Goal: Information Seeking & Learning: Understand process/instructions

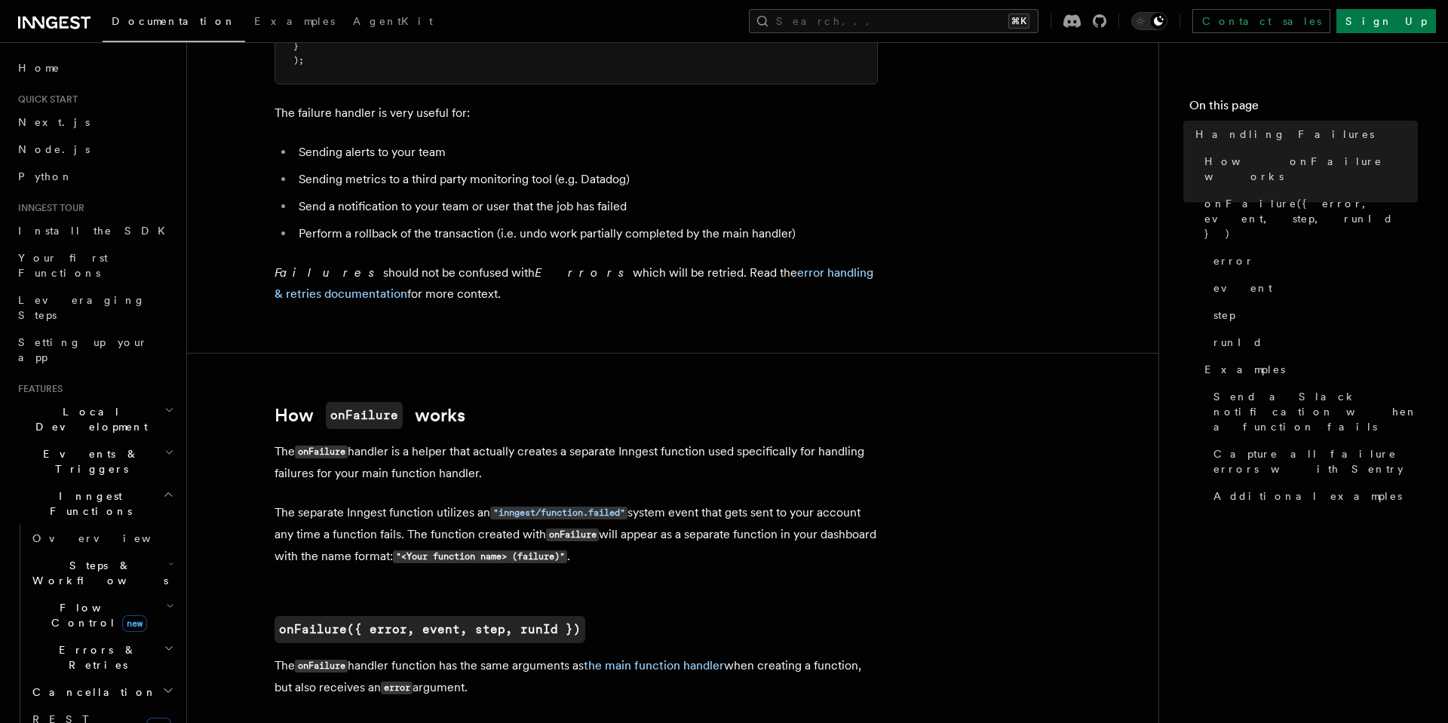
scroll to position [410, 0]
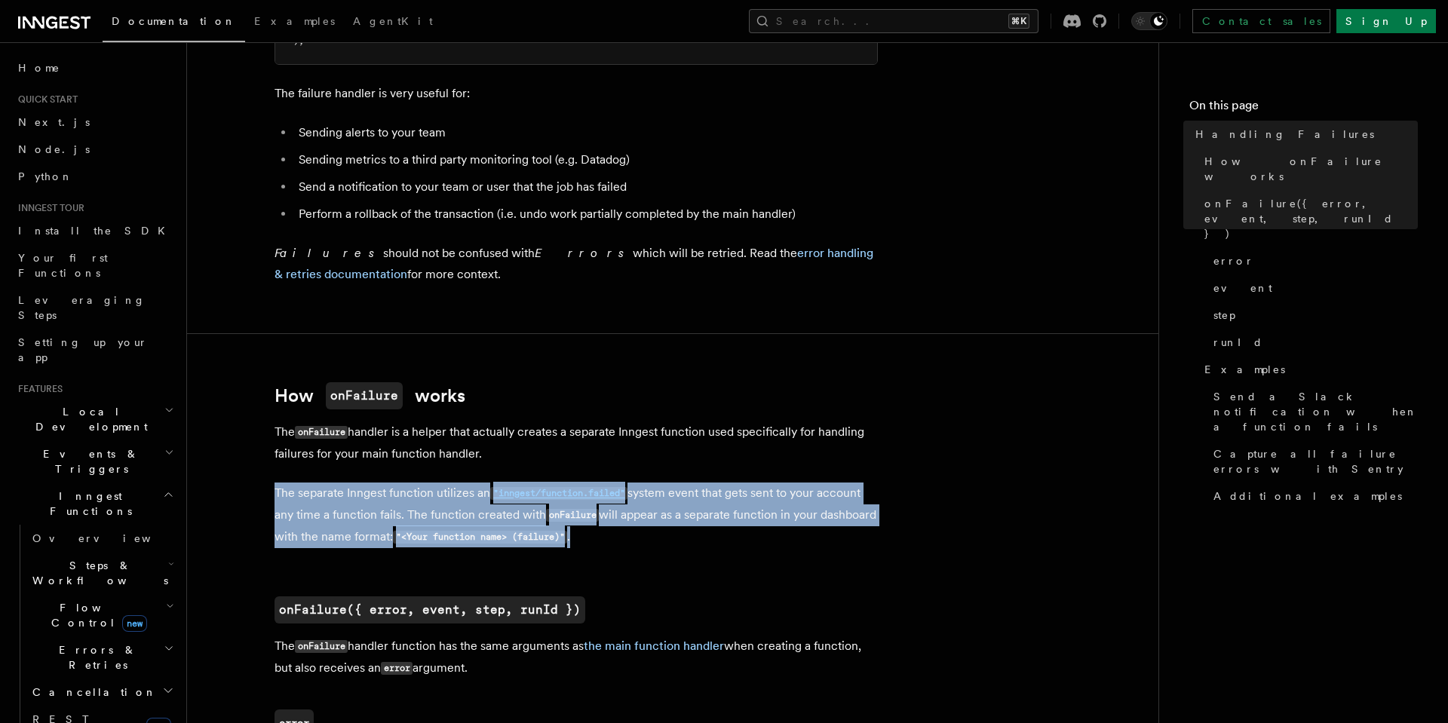
drag, startPoint x: 705, startPoint y: 533, endPoint x: 706, endPoint y: 471, distance: 61.1
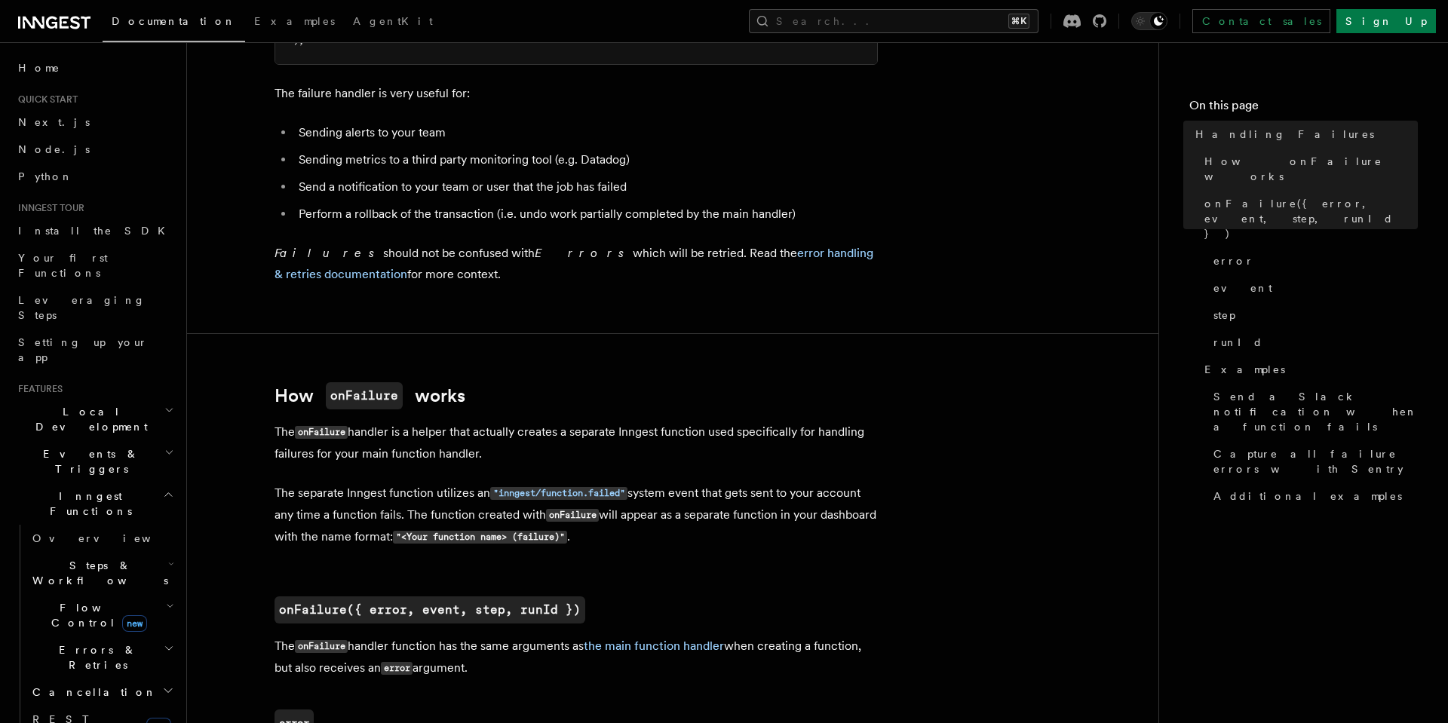
click at [493, 445] on p "The onFailure handler is a helper that actually creates a separate Inngest func…" at bounding box center [576, 443] width 603 height 43
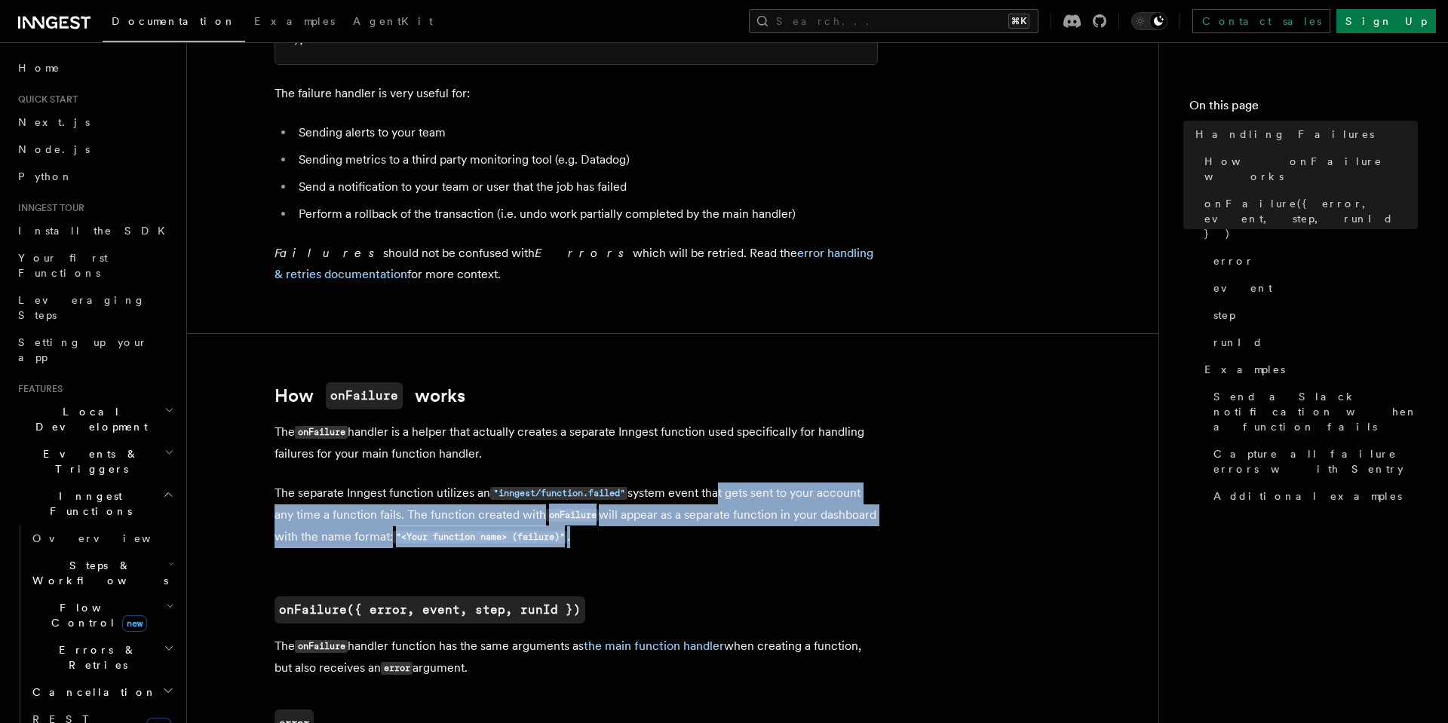
drag, startPoint x: 720, startPoint y: 539, endPoint x: 738, endPoint y: 458, distance: 82.9
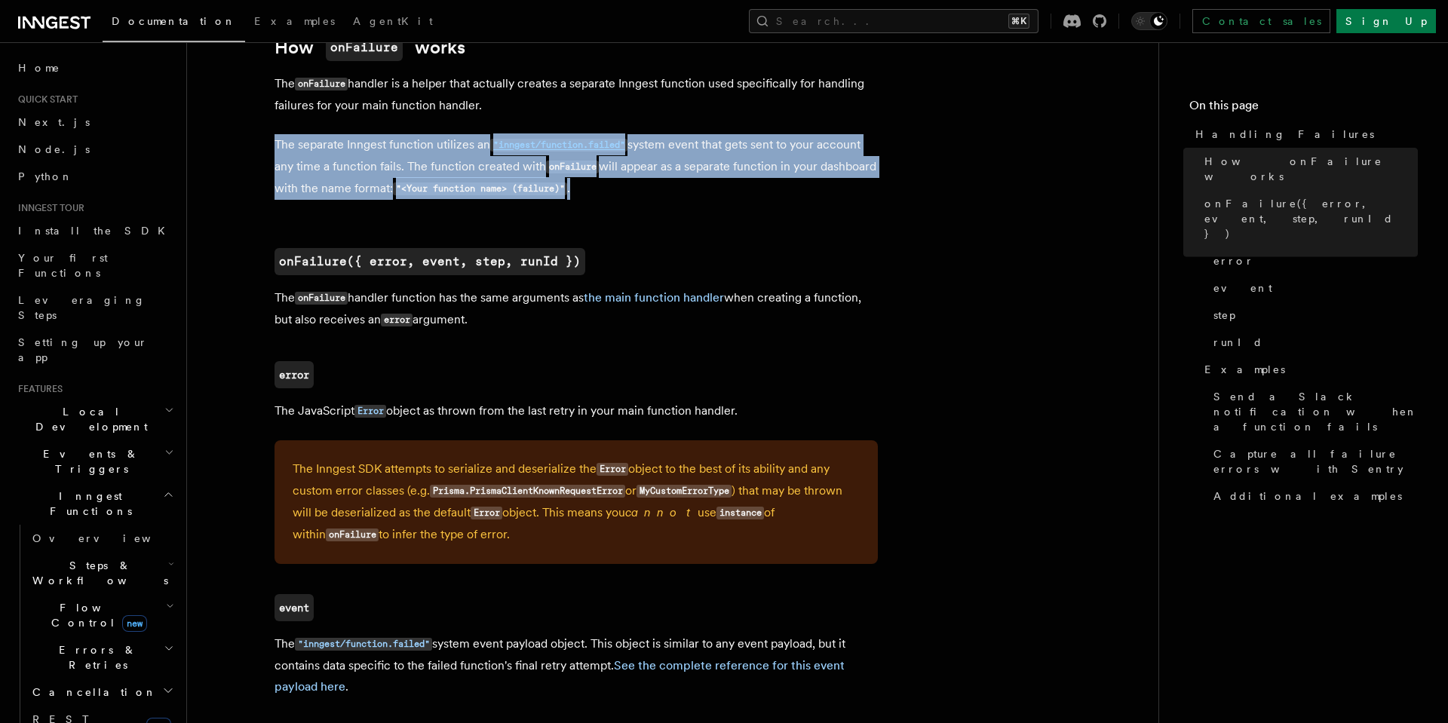
scroll to position [759, 0]
drag, startPoint x: 321, startPoint y: 292, endPoint x: 533, endPoint y: 316, distance: 212.6
click at [533, 316] on p "The onFailure handler function has the same arguments as the main function hand…" at bounding box center [576, 309] width 603 height 44
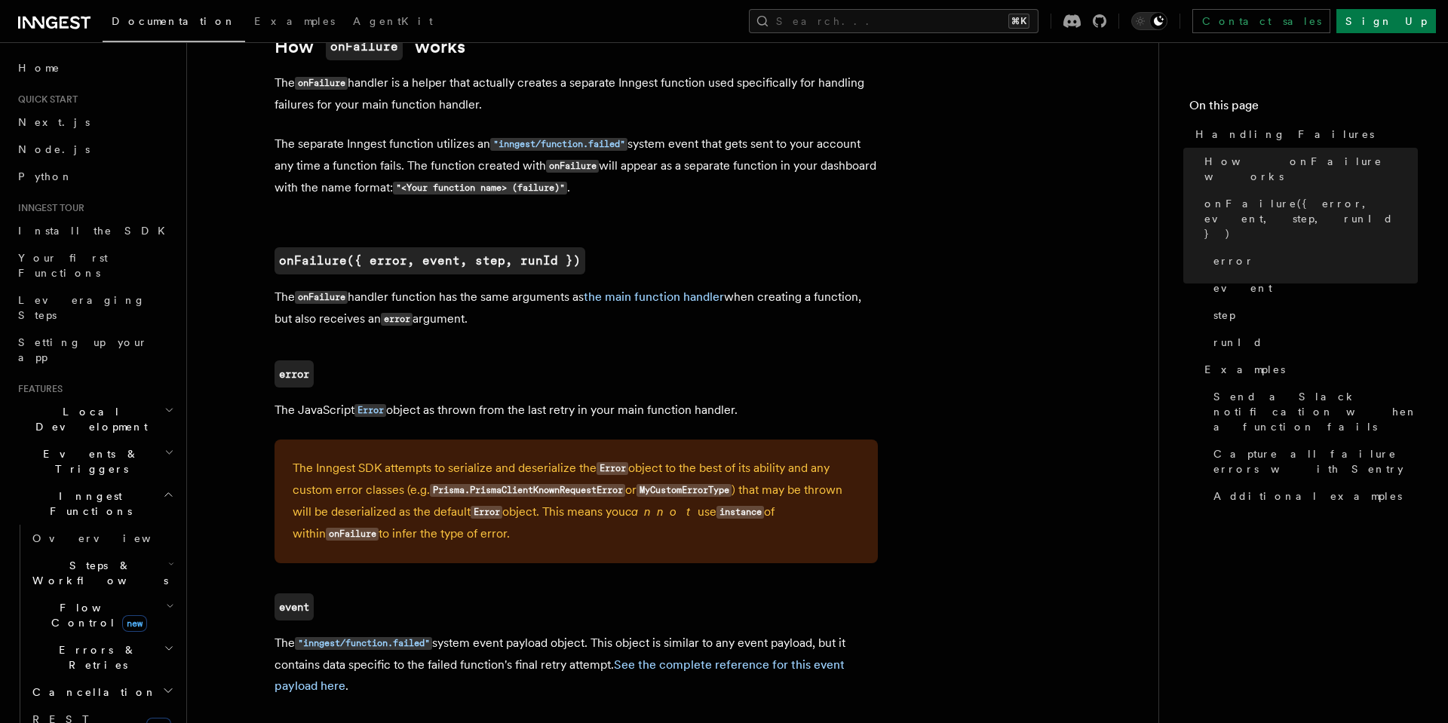
click at [533, 316] on p "The onFailure handler function has the same arguments as the main function hand…" at bounding box center [576, 309] width 603 height 44
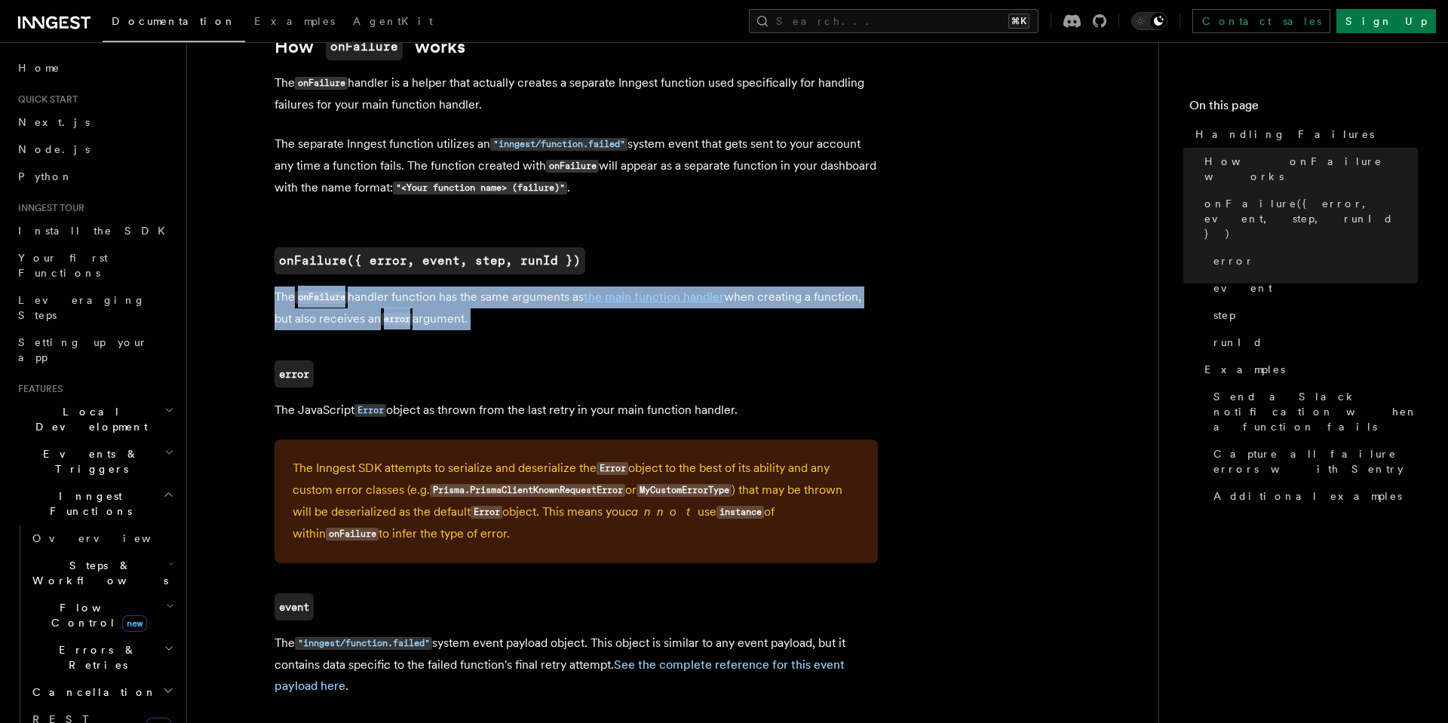
click at [533, 316] on p "The onFailure handler function has the same arguments as the main function hand…" at bounding box center [576, 309] width 603 height 44
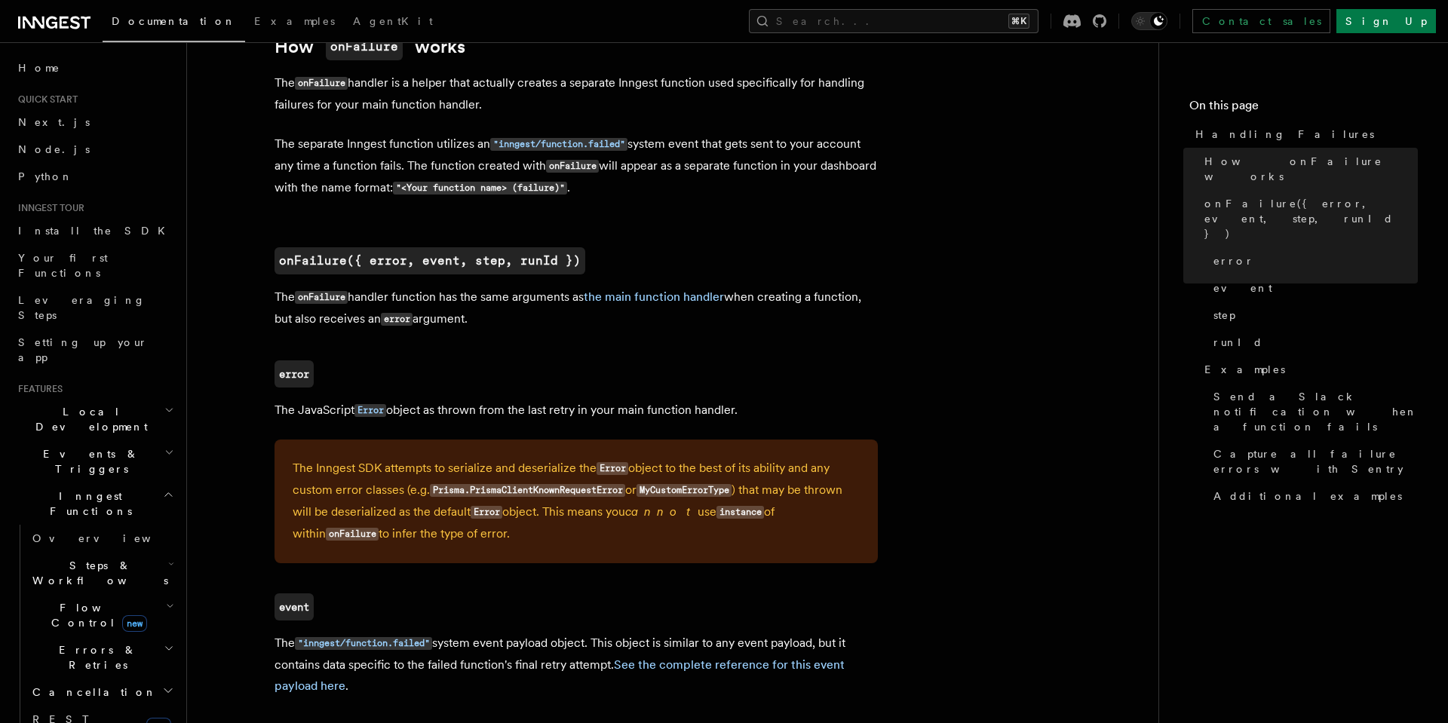
drag, startPoint x: 510, startPoint y: 314, endPoint x: 262, endPoint y: 285, distance: 249.8
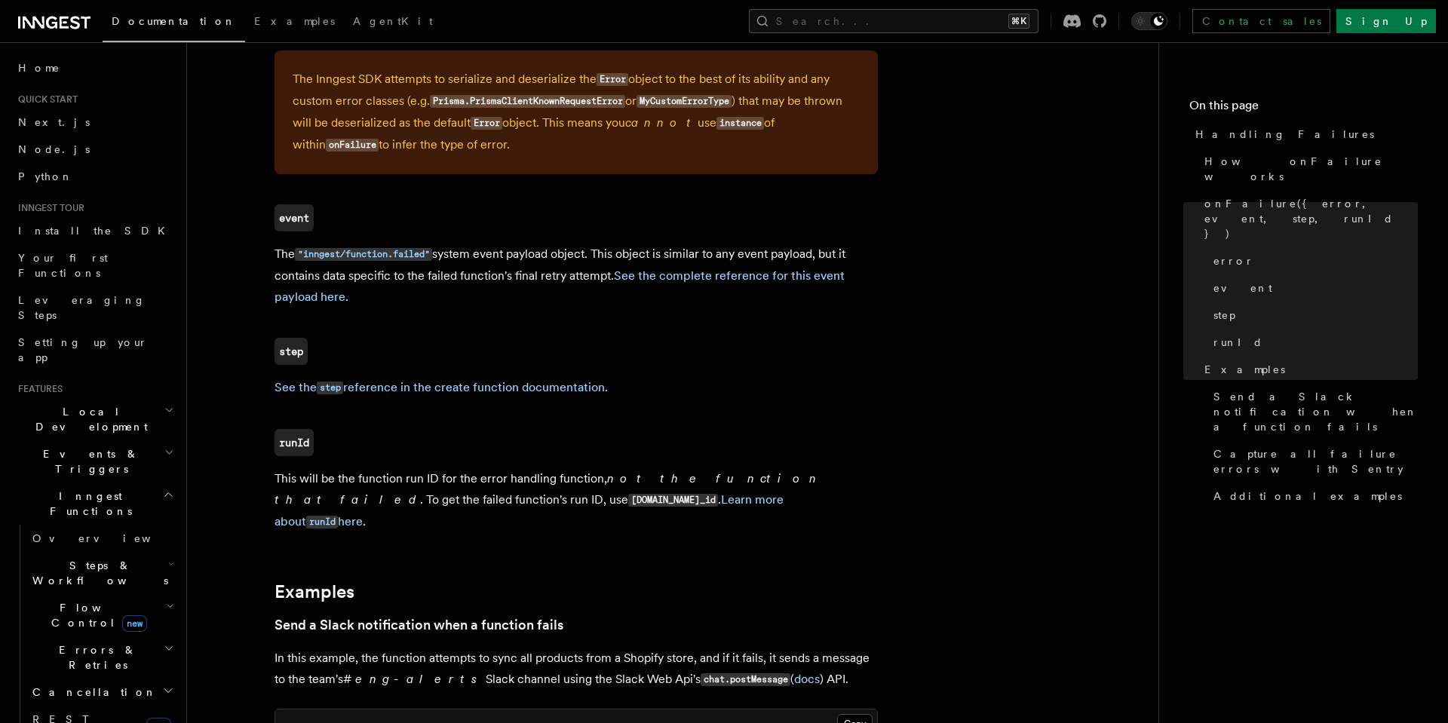
scroll to position [1149, 0]
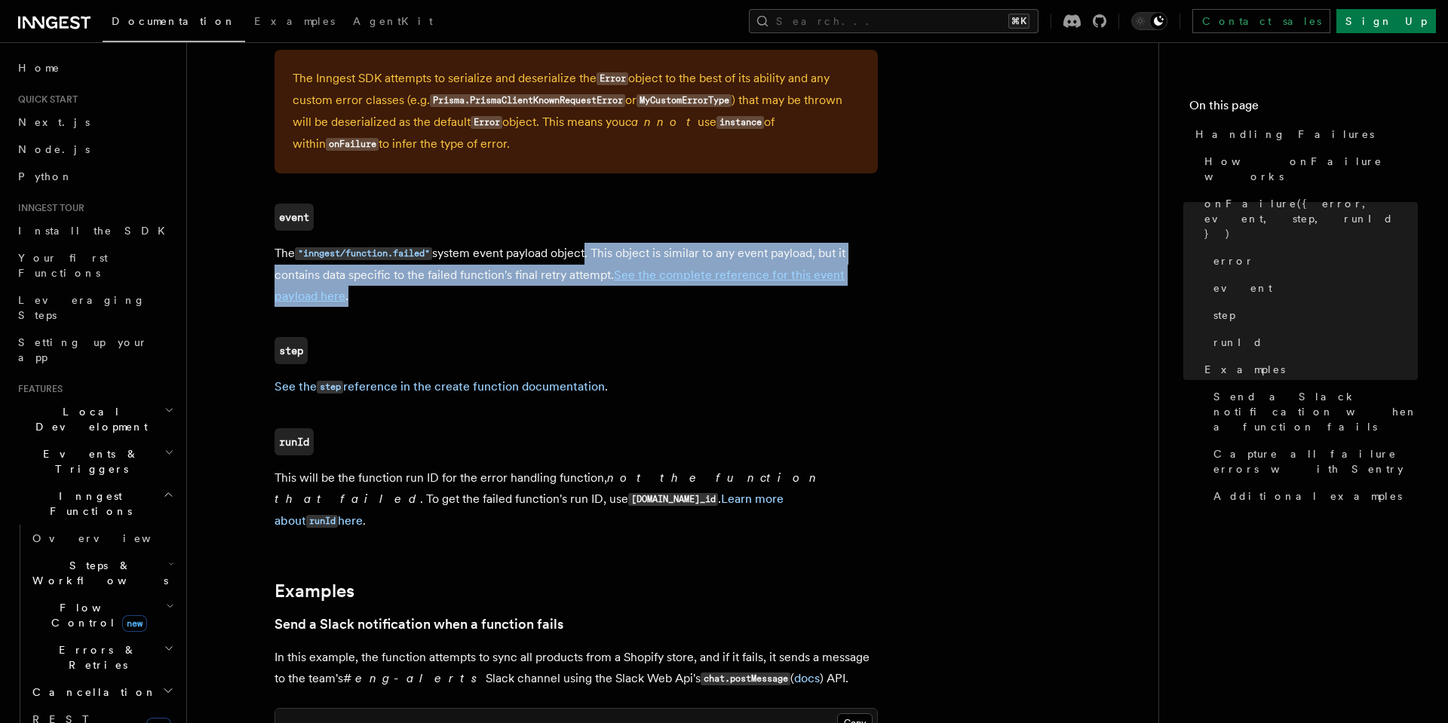
drag, startPoint x: 441, startPoint y: 296, endPoint x: 597, endPoint y: 240, distance: 166.8
click at [597, 243] on p "The "inngest/function.failed" system event payload object. This object is simil…" at bounding box center [576, 275] width 603 height 64
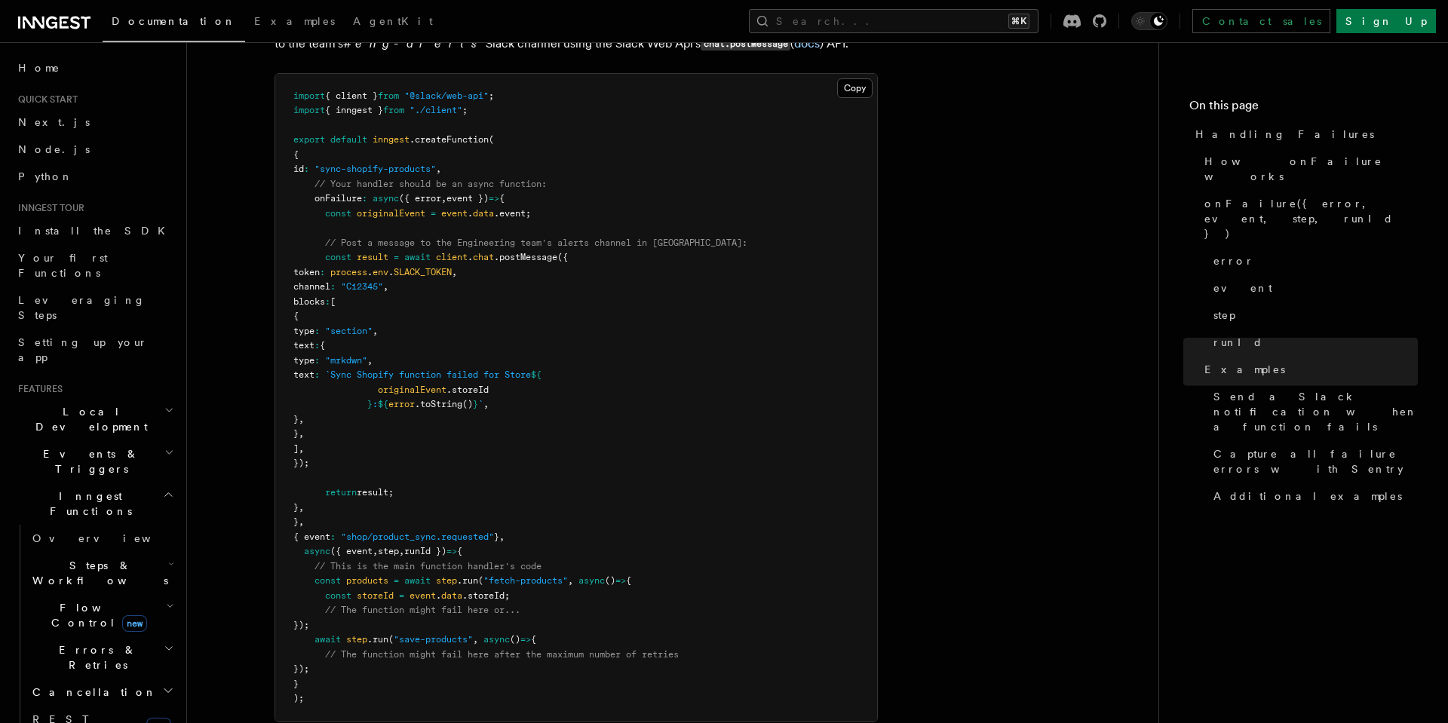
scroll to position [1786, 0]
drag, startPoint x: 339, startPoint y: 250, endPoint x: 419, endPoint y: 398, distance: 168.1
click at [419, 398] on pre "import { client } from "@slack/web-api" ; import { inngest } from "./client" ; …" at bounding box center [576, 396] width 602 height 648
drag, startPoint x: 412, startPoint y: 413, endPoint x: 440, endPoint y: 256, distance: 158.6
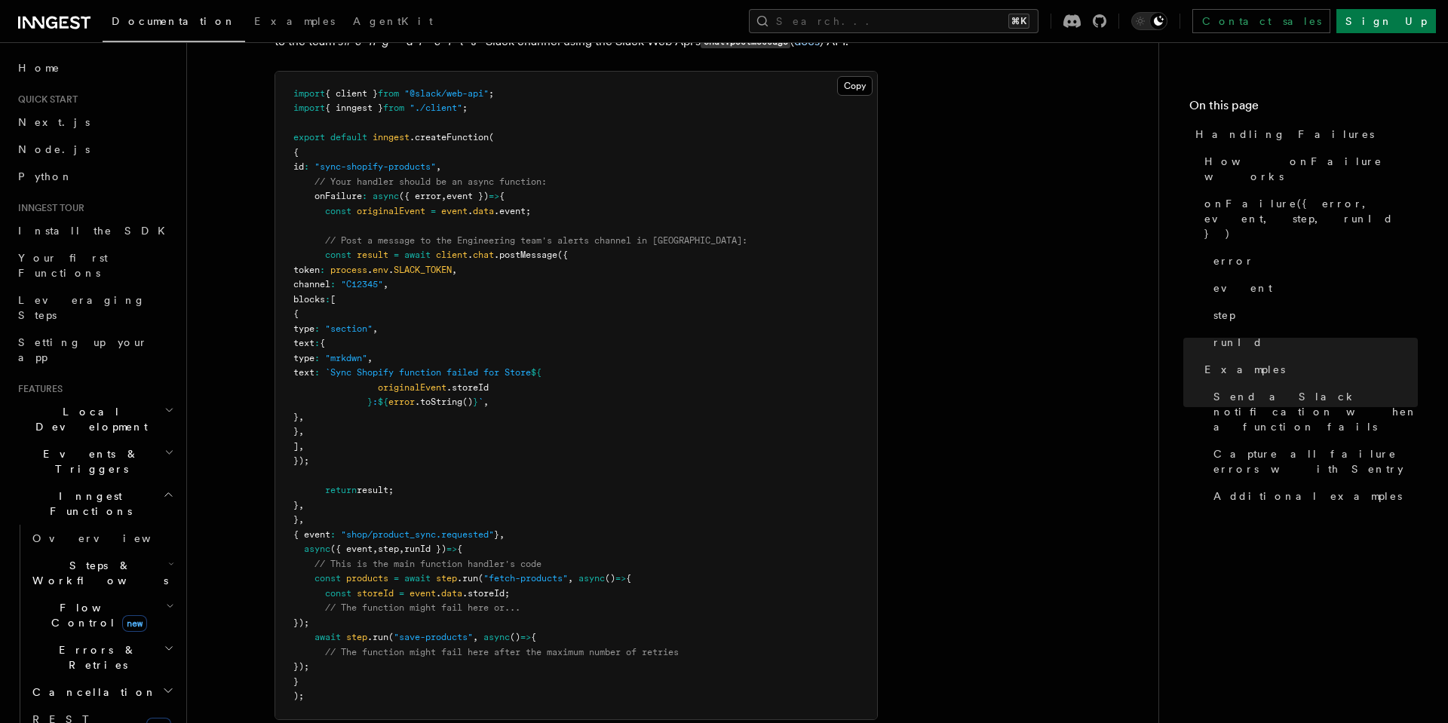
click at [433, 275] on pre "import { client } from "@slack/web-api" ; import { inngest } from "./client" ; …" at bounding box center [576, 396] width 602 height 648
click at [452, 265] on span "SLACK_TOKEN" at bounding box center [423, 270] width 58 height 11
click at [413, 394] on span "error" at bounding box center [401, 399] width 26 height 11
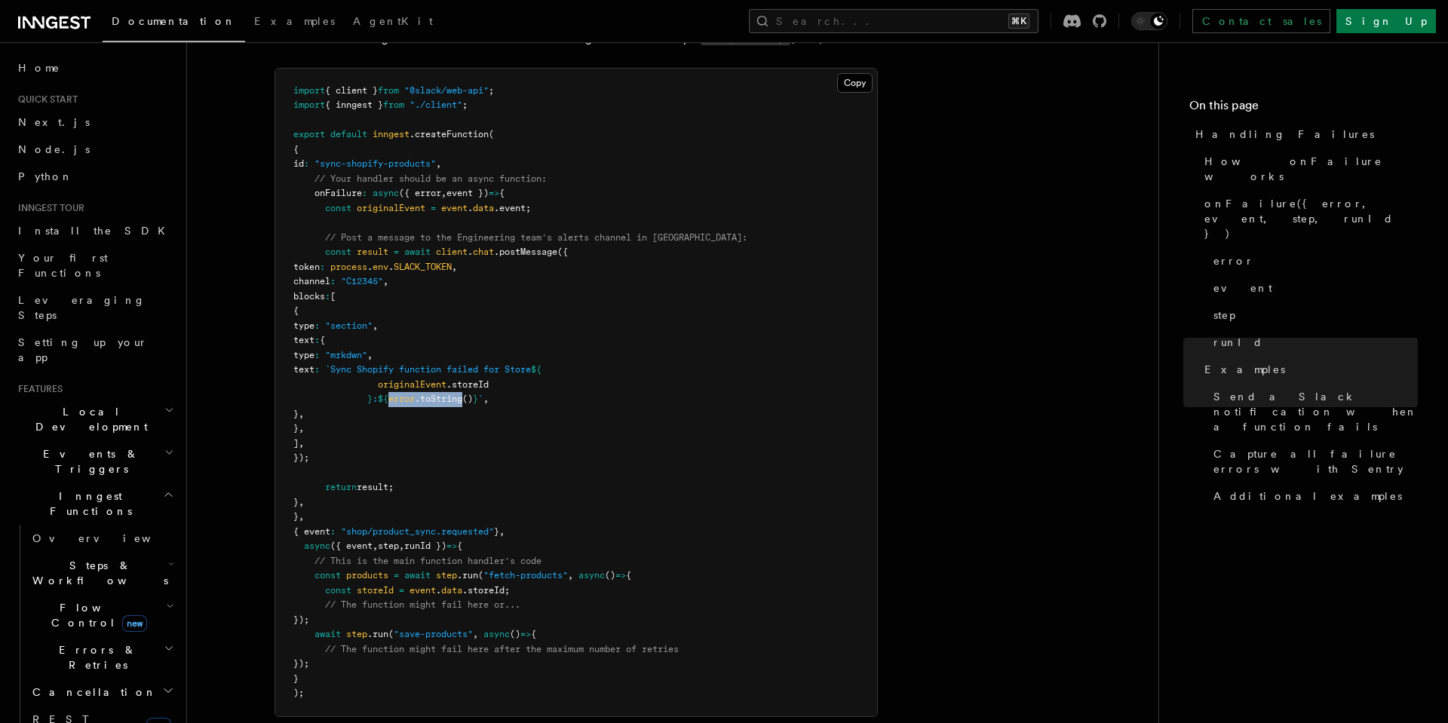
copy span "error .toString"
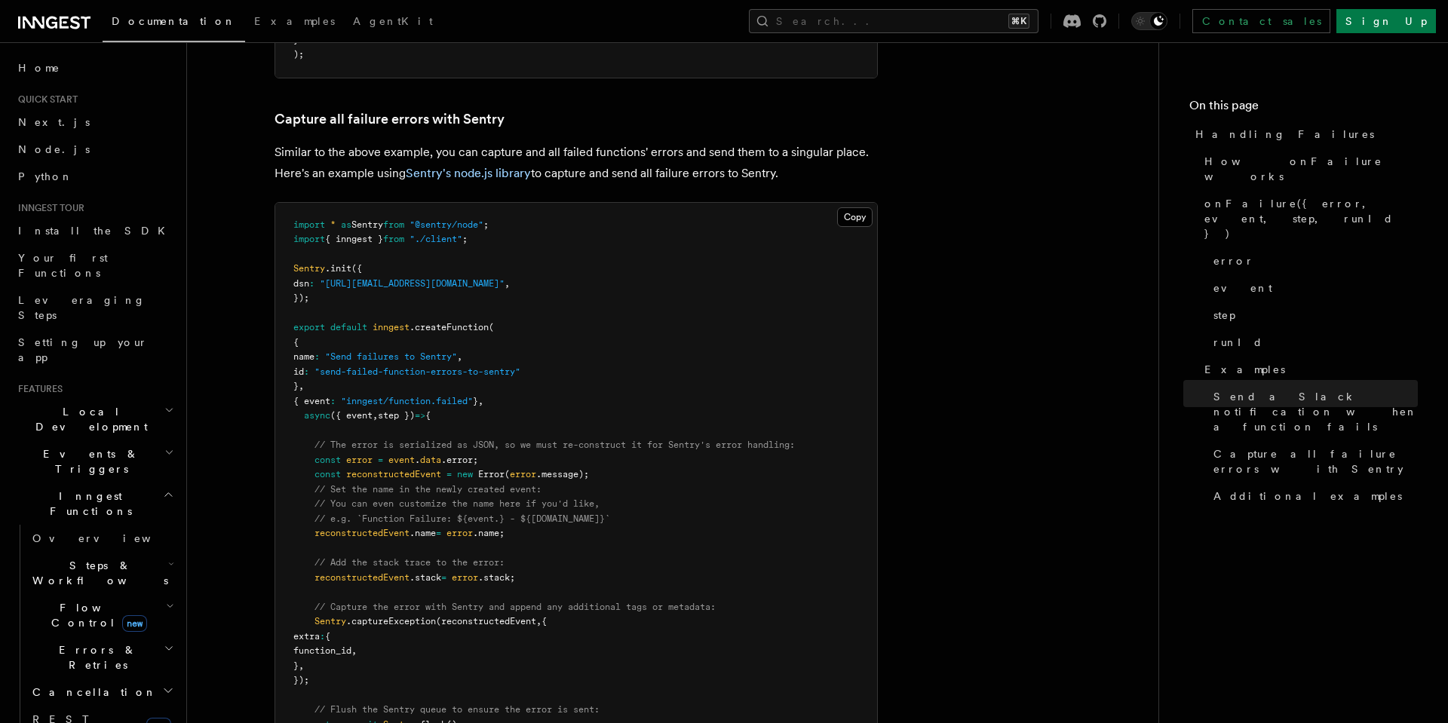
scroll to position [2427, 0]
drag, startPoint x: 542, startPoint y: 244, endPoint x: 633, endPoint y: 413, distance: 191.7
click at [633, 413] on pre "import * as Sentry from "@sentry/node" ; import { inngest } from "./client" ; S…" at bounding box center [576, 491] width 602 height 575
click at [635, 413] on pre "import * as Sentry from "@sentry/node" ; import { inngest } from "./client" ; S…" at bounding box center [576, 491] width 602 height 575
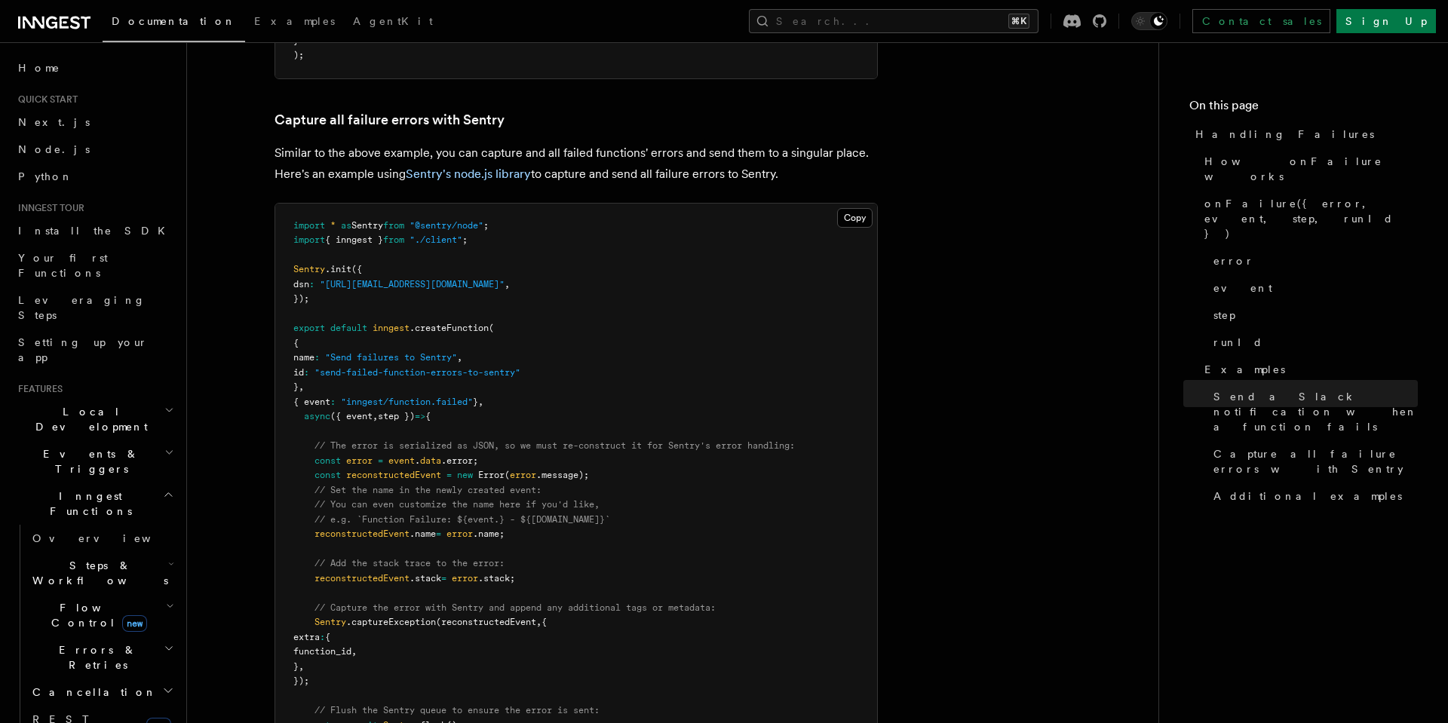
click at [640, 404] on pre "import * as Sentry from "@sentry/node" ; import { inngest } from "./client" ; S…" at bounding box center [576, 491] width 602 height 575
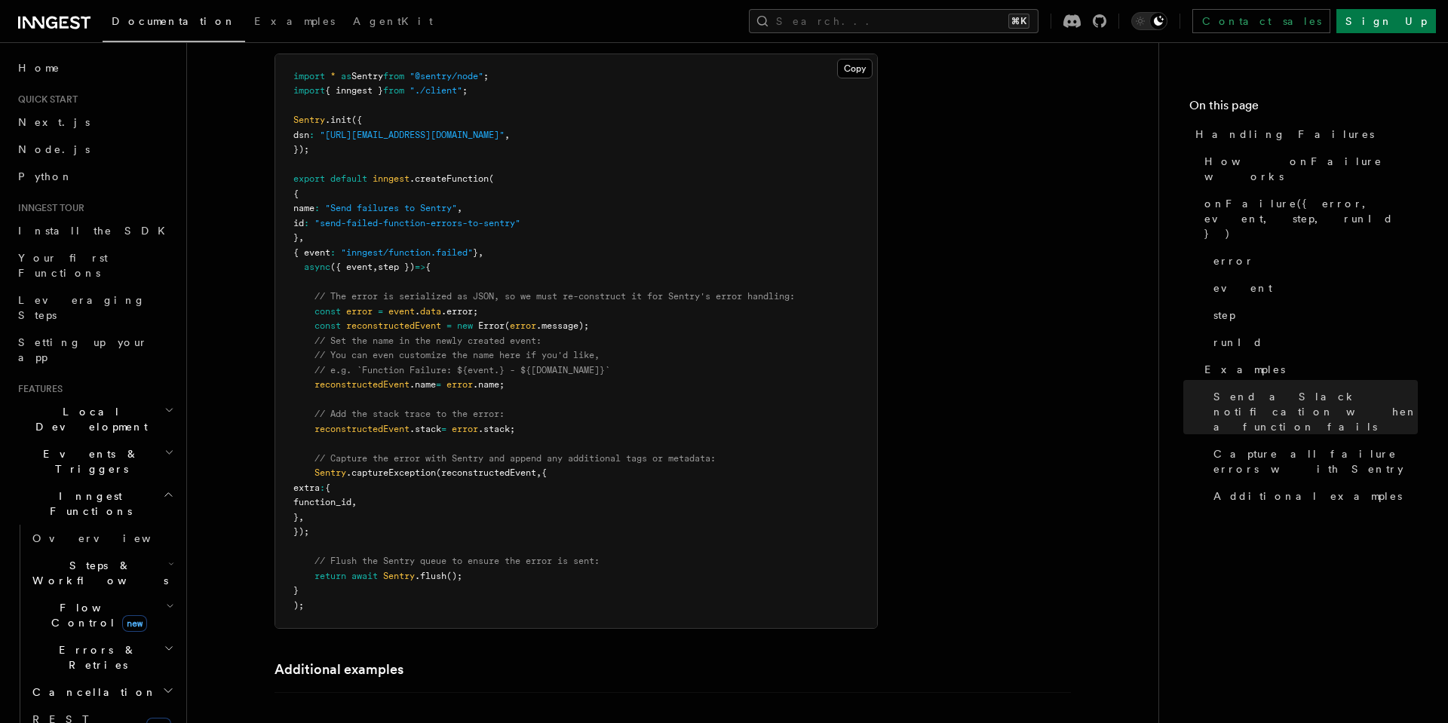
scroll to position [2579, 0]
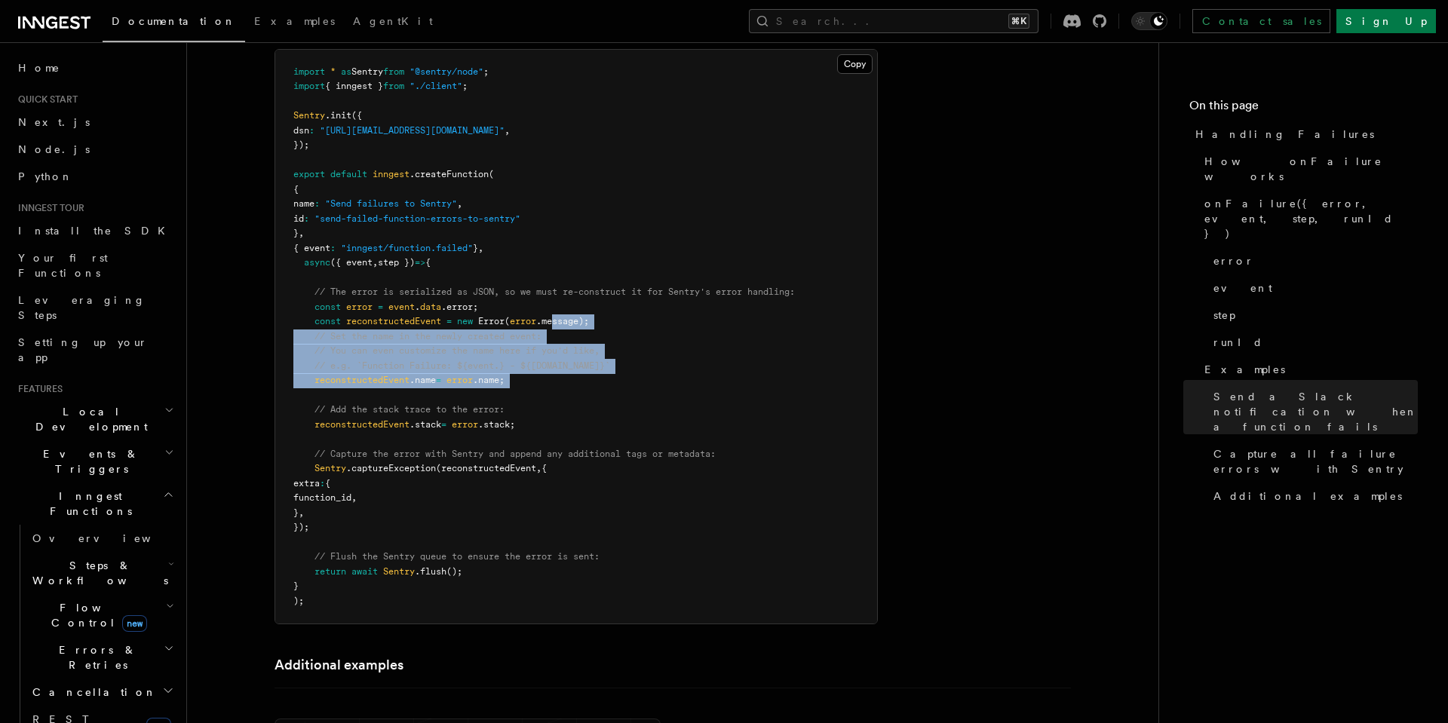
drag, startPoint x: 563, startPoint y: 275, endPoint x: 568, endPoint y: 351, distance: 75.6
click at [567, 348] on pre "import * as Sentry from "@sentry/node" ; import { inngest } from "./client" ; S…" at bounding box center [576, 337] width 602 height 575
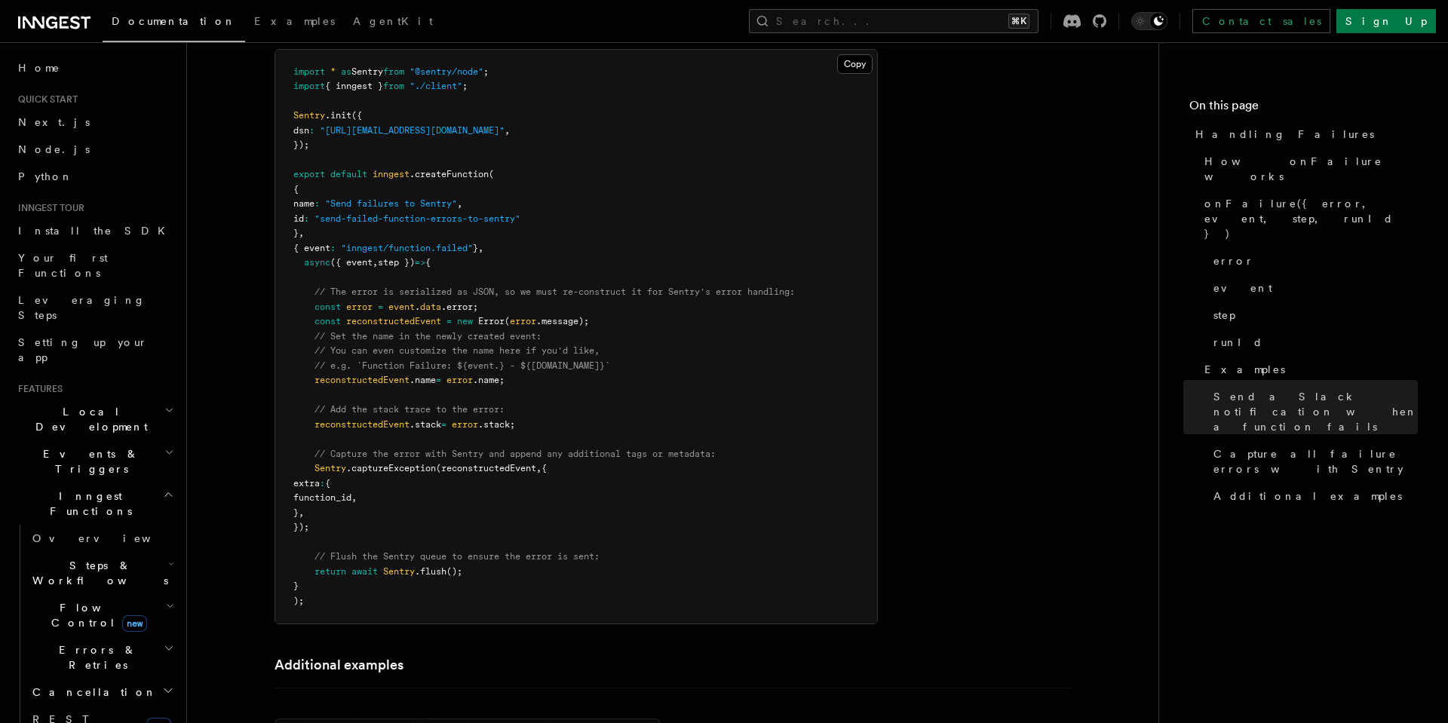
click at [568, 351] on pre "import * as Sentry from "@sentry/node" ; import { inngest } from "./client" ; S…" at bounding box center [576, 337] width 602 height 575
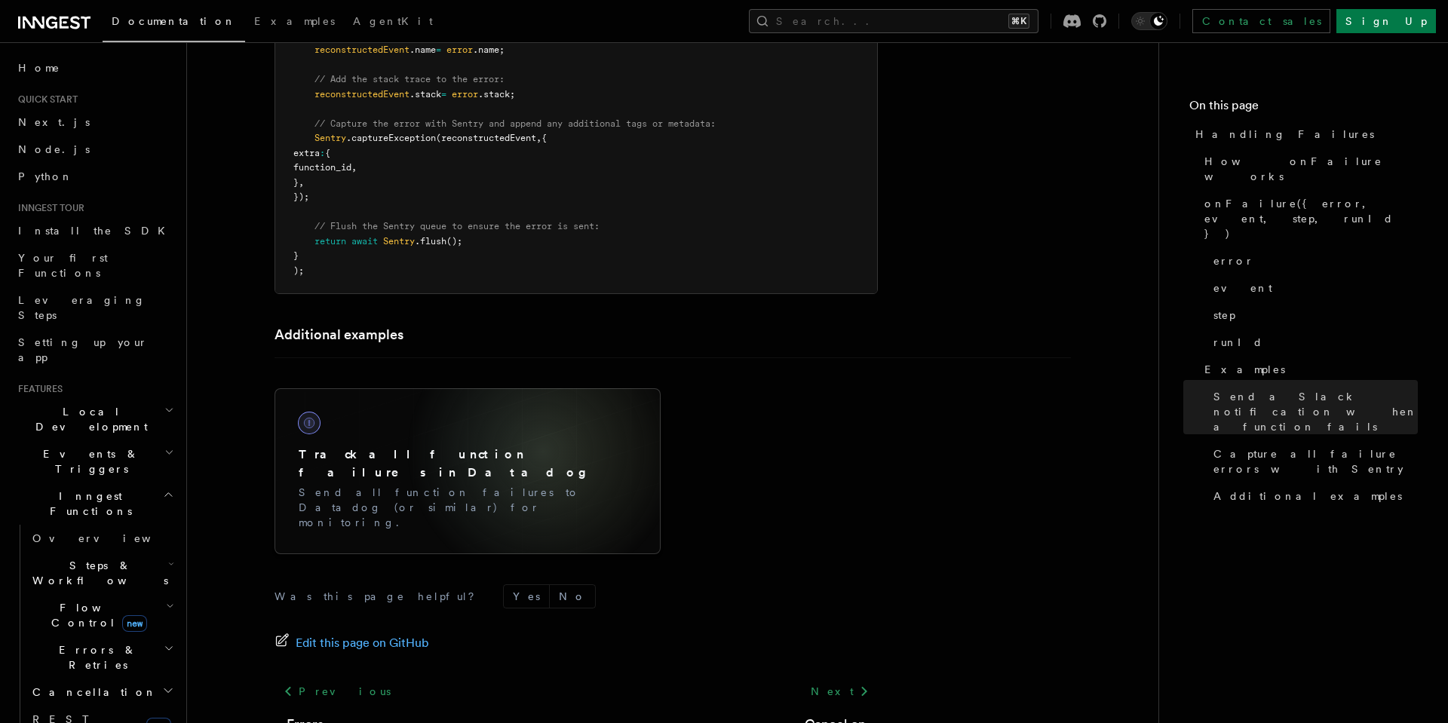
scroll to position [2912, 0]
